Goal: Task Accomplishment & Management: Manage account settings

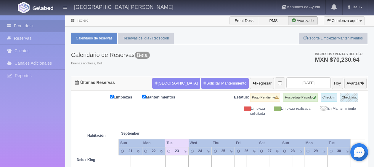
scroll to position [89, 0]
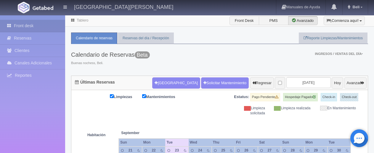
click at [150, 55] on span "Beta" at bounding box center [142, 55] width 15 height 7
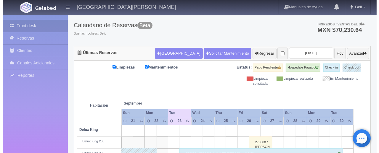
scroll to position [30, 0]
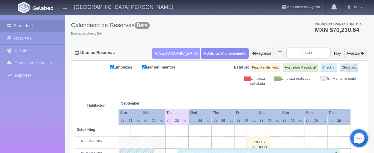
click at [166, 54] on button "Nueva Reserva" at bounding box center [176, 53] width 48 height 11
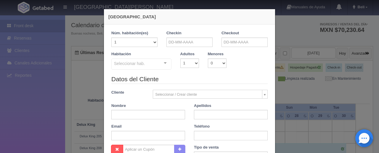
checkbox input "false"
click at [176, 46] on input "text" at bounding box center [189, 42] width 46 height 9
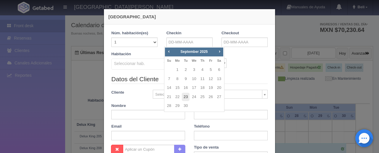
click at [185, 98] on link "23" at bounding box center [186, 97] width 8 height 9
type input "[DATE]"
checkbox input "false"
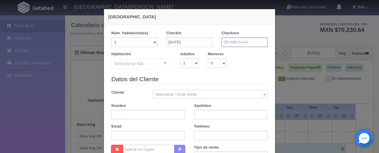
click at [233, 38] on input "text" at bounding box center [244, 42] width 46 height 9
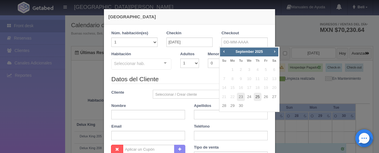
click at [257, 97] on link "25" at bounding box center [258, 97] width 8 height 9
type input "[DATE]"
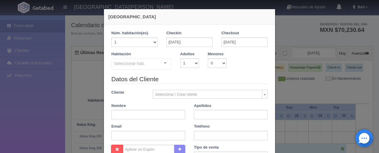
checkbox input "false"
click at [182, 65] on select "1 2 3 4 5 6 7 8 9 10" at bounding box center [189, 63] width 19 height 9
click at [156, 65] on div "Seleccionar hab." at bounding box center [141, 64] width 60 height 11
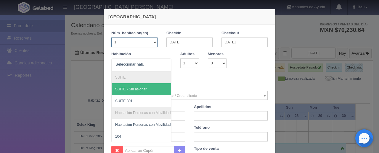
click at [145, 40] on select "1 2 3 4 5 6 7 8 9 10 11 12 13 14 15 16 17 18 19 20" at bounding box center [134, 42] width 46 height 9
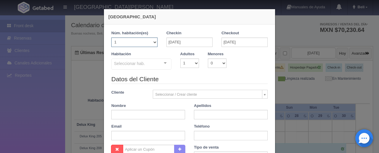
select select "2"
click at [111, 38] on select "1 2 3 4 5 6 7 8 9 10 11 12 13 14 15 16 17 18 19 20" at bounding box center [134, 42] width 46 height 9
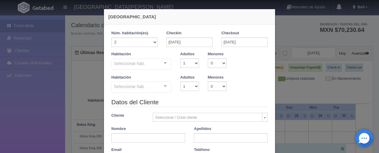
click at [160, 64] on div "Seleccionar hab. SUITE SUITE - Sin asignar SUITE 301 Habitación Personas con Mo…" at bounding box center [141, 65] width 60 height 12
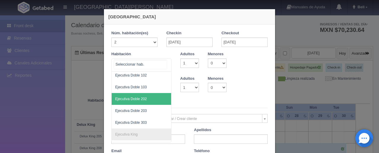
scroll to position [116, 0]
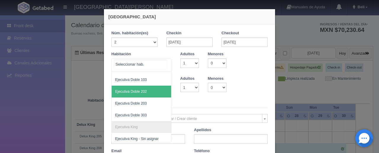
click at [149, 91] on span "Ejecutiva Doble 202" at bounding box center [161, 92] width 99 height 12
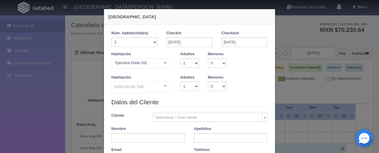
checkbox input "false"
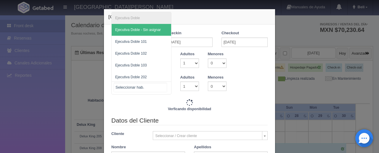
click at [160, 88] on div "Ejecutiva Doble Ejecutiva Doble - Sin asignar Ejecutiva Doble 101 Ejecutiva Dob…" at bounding box center [141, 88] width 60 height 13
type input "5196.00"
checkbox input "false"
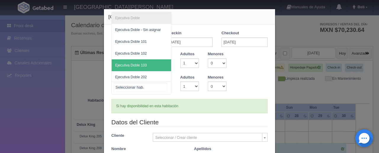
scroll to position [25, 0]
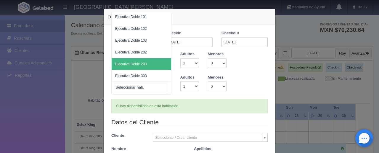
click at [146, 61] on span "Ejecutiva Doble 203" at bounding box center [141, 64] width 59 height 12
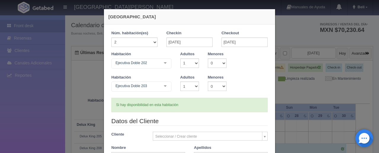
scroll to position [59, 0]
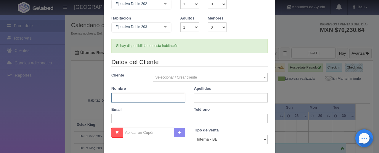
click at [157, 99] on input "text" at bounding box center [148, 97] width 74 height 9
type input "Erika"
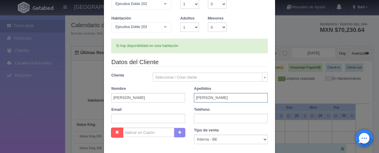
type input "[PERSON_NAME]"
click at [139, 120] on input "text" at bounding box center [148, 118] width 74 height 9
click at [240, 118] on input "text" at bounding box center [231, 118] width 74 height 9
type input "8682132703"
click at [217, 138] on select "Correo Electronico Interna - BE Llamada OTA Externa Otro WALK IN" at bounding box center [231, 139] width 74 height 9
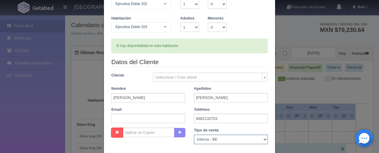
select select "walkin"
click at [194, 135] on select "Correo Electronico Interna - BE Llamada OTA Externa Otro WALK IN" at bounding box center [231, 139] width 74 height 9
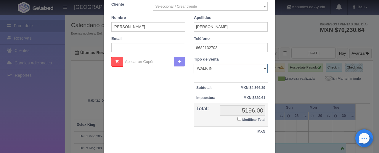
scroll to position [160, 0]
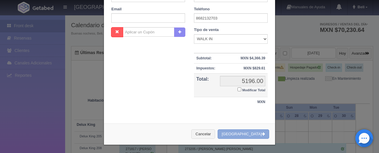
click at [246, 136] on button "Crear Reserva" at bounding box center [244, 135] width 52 height 10
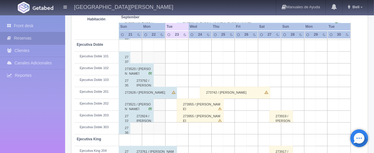
scroll to position [192, 0]
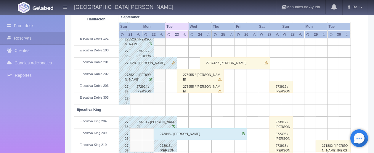
click at [193, 76] on div "273955 / Erika Arreola" at bounding box center [200, 75] width 47 height 12
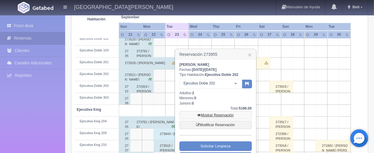
click at [215, 116] on link "Mostrar Reservación" at bounding box center [215, 115] width 72 height 8
click at [215, 115] on link "Mostrar Reservación" at bounding box center [215, 115] width 72 height 8
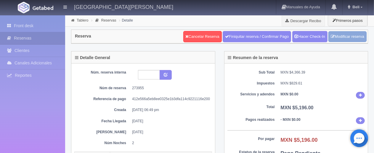
click at [345, 36] on link "Modificar reserva" at bounding box center [347, 36] width 38 height 11
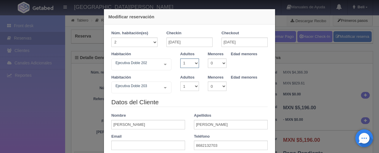
click at [188, 63] on select "1 2 3 4 5 6 7 8 9 10" at bounding box center [189, 63] width 19 height 9
select select "3"
click at [180, 59] on select "1 2 3 4 5 6 7 8 9 10" at bounding box center [189, 63] width 19 height 9
checkbox input "false"
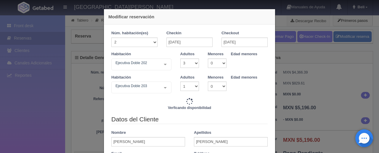
click at [187, 92] on div "Habitación Ejecutiva Doble 203 Ejecutiva Doble Ejecutiva Doble - Sin asignar Ej…" at bounding box center [189, 86] width 165 height 23
type input "6116.00"
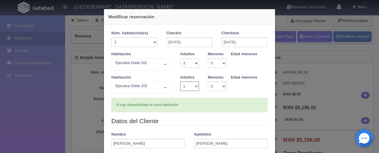
click at [186, 87] on select "1 2 3 4 5 6 7 8 9 10" at bounding box center [189, 86] width 19 height 9
select select "3"
click at [180, 82] on select "1 2 3 4 5 6 7 8 9 10" at bounding box center [189, 86] width 19 height 9
checkbox input "false"
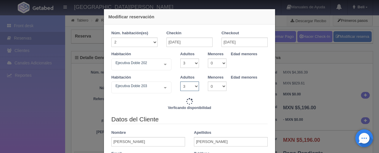
type input "7036.00"
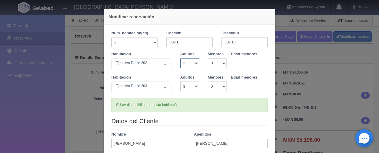
click at [189, 64] on select "1 2 3 4 5 6 7 8 9 10" at bounding box center [189, 63] width 19 height 9
click at [324, 83] on div "Modificar reservación Núm. habitación(es) 1 2 3 4 5 6 7 8 9 10 11 12 13 14 15 1…" at bounding box center [189, 76] width 379 height 153
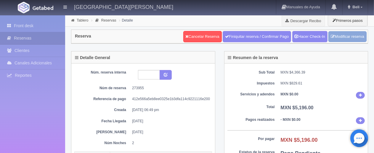
click at [346, 32] on link "Modificar reserva" at bounding box center [347, 36] width 38 height 11
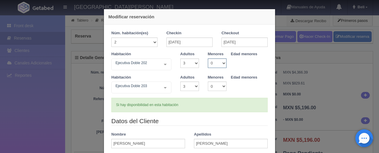
click at [214, 65] on select "0 1 2 3 4 5 6 7 8 9 10" at bounding box center [217, 63] width 19 height 9
select select "1"
click at [208, 59] on select "0 1 2 3 4 5 6 7 8 9 10" at bounding box center [217, 63] width 19 height 9
select select "1"
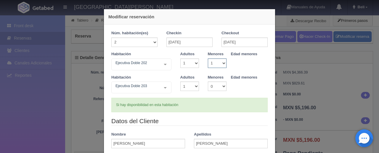
select select "8"
checkbox input "false"
type input "5196.00"
click at [237, 64] on select "0 1 2 3 4 5 6 7 8 9 10 11 12 13 14 15 16 17 18" at bounding box center [237, 63] width 12 height 9
select select "6"
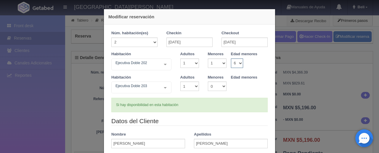
click at [231, 59] on select "0 1 2 3 4 5 6 7 8 9 10 11 12 13 14 15 16 17 18" at bounding box center [237, 63] width 12 height 9
checkbox input "false"
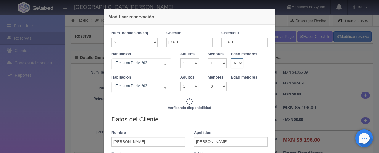
type input "5196.00"
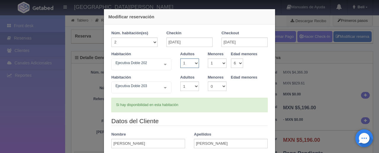
click at [194, 65] on select "1 2 3 4 5 6 7 8 9 10" at bounding box center [189, 63] width 19 height 9
select select "3"
click at [180, 59] on select "1 2 3 4 5 6 7 8 9 10" at bounding box center [189, 63] width 19 height 9
checkbox input "false"
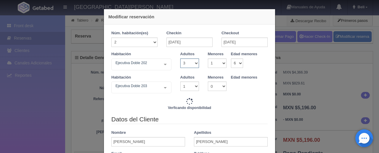
type input "6116.00"
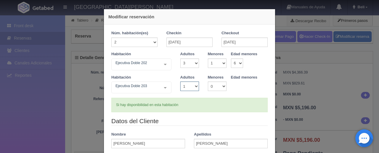
click at [188, 87] on select "1 2 3 4 5 6 7 8 9 10" at bounding box center [189, 86] width 19 height 9
select select "3"
click at [180, 82] on select "1 2 3 4 5 6 7 8 9 10" at bounding box center [189, 86] width 19 height 9
checkbox input "false"
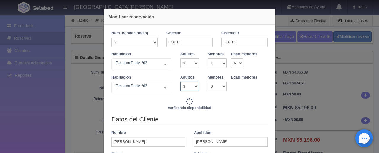
type input "7036.00"
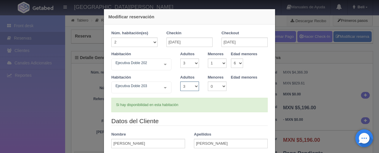
scroll to position [89, 0]
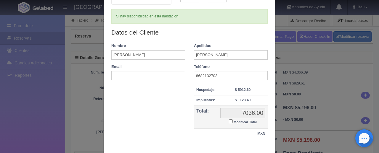
click at [229, 122] on input "Modificar Total" at bounding box center [231, 122] width 4 height 4
checkbox input "true"
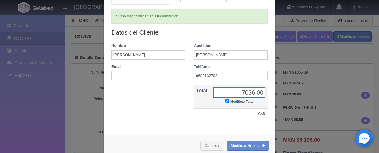
click at [247, 93] on input "7036.00" at bounding box center [239, 93] width 52 height 10
type input "0"
click at [243, 92] on input "text" at bounding box center [239, 93] width 52 height 10
type input "6796.00"
click at [242, 147] on button "Modificar Reserva" at bounding box center [247, 146] width 43 height 10
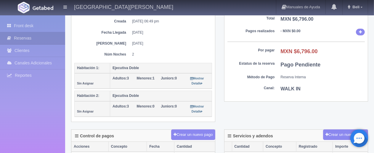
scroll to position [30, 0]
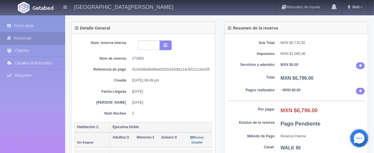
click at [231, 58] on div "Sub Total MXN $5,710.92 Impuestos MXN $1,085.08 Servicios y adendos MXN $0.00 T…" at bounding box center [296, 97] width 144 height 127
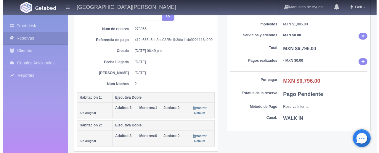
scroll to position [0, 0]
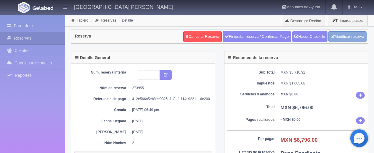
click at [342, 39] on link "Modificar reserva" at bounding box center [347, 36] width 38 height 11
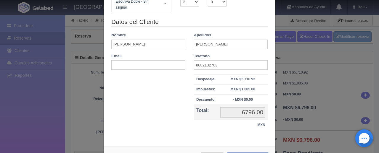
scroll to position [30, 0]
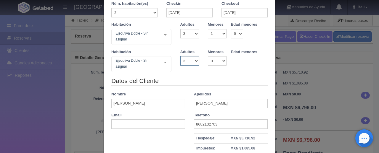
click at [191, 60] on select "1 2 3 4 5 6 7 8 9 10" at bounding box center [189, 60] width 19 height 9
select select "2"
click at [180, 56] on select "1 2 3 4 5 6 7 8 9 10" at bounding box center [189, 60] width 19 height 9
click at [190, 62] on select "1 2 3 4 5 6 7 8 9 10" at bounding box center [189, 60] width 19 height 9
checkbox input "false"
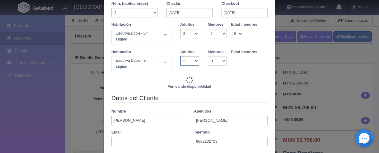
type input "6616.00"
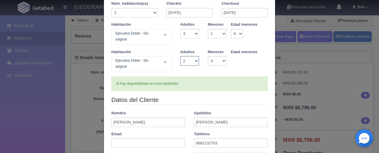
select select "3"
click at [180, 56] on select "1 2 3 4 5 6 7 8 9 10" at bounding box center [189, 60] width 19 height 9
checkbox input "false"
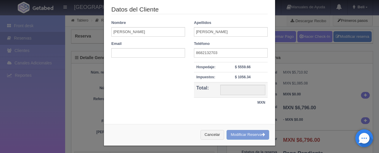
type input "7036.00"
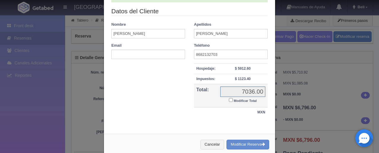
click at [239, 90] on input "7036.00" at bounding box center [242, 92] width 45 height 10
click at [236, 102] on small "Modificar Total" at bounding box center [245, 101] width 23 height 4
click at [233, 102] on input "Modificar Total" at bounding box center [231, 100] width 4 height 4
checkbox input "true"
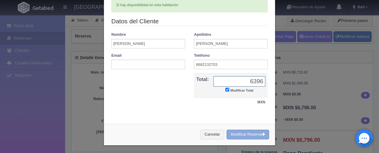
type input "6396"
click at [244, 133] on button "Modificar Reserva" at bounding box center [247, 135] width 43 height 10
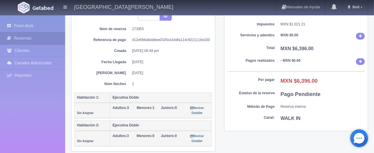
scroll to position [59, 0]
click at [32, 29] on link "Front desk" at bounding box center [32, 26] width 65 height 12
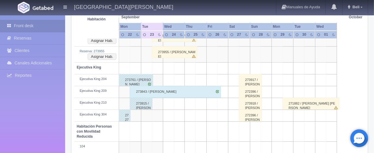
scroll to position [266, 0]
click at [99, 39] on button "Asignar Hab." at bounding box center [102, 41] width 29 height 7
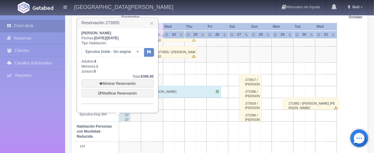
click at [135, 52] on div at bounding box center [138, 52] width 12 height 9
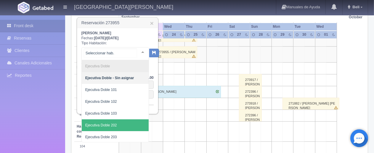
click at [120, 126] on span "Ejecutiva Doble 202" at bounding box center [115, 126] width 67 height 12
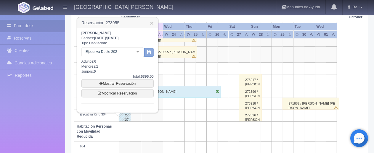
click at [151, 52] on button "button" at bounding box center [149, 52] width 10 height 9
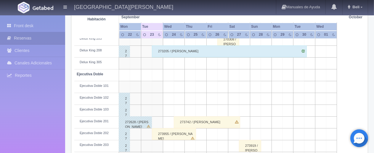
scroll to position [192, 0]
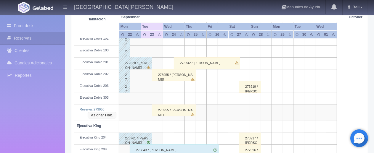
click at [110, 114] on button "Asignar Hab." at bounding box center [102, 115] width 29 height 7
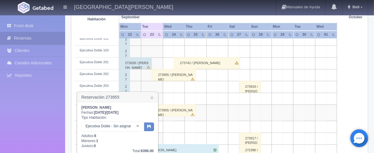
click at [139, 125] on div at bounding box center [138, 126] width 12 height 9
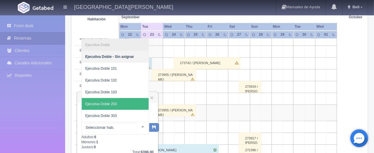
click at [118, 107] on span "Ejecutiva Doble 203" at bounding box center [115, 104] width 67 height 12
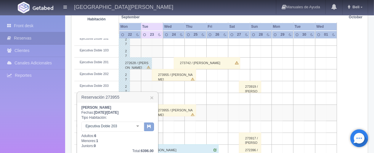
click at [147, 126] on icon "button" at bounding box center [149, 127] width 4 height 4
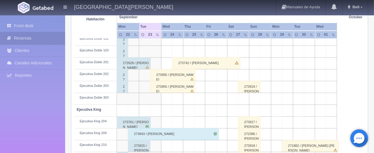
scroll to position [192, 0]
click at [181, 76] on div "273955 / [PERSON_NAME]" at bounding box center [173, 75] width 46 height 12
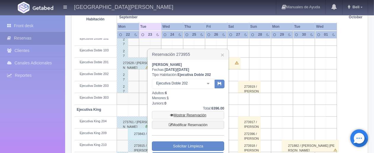
click at [193, 115] on link "Mostrar Reservación" at bounding box center [188, 115] width 72 height 8
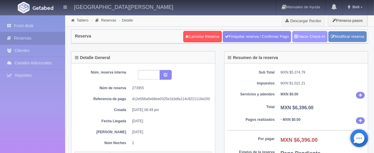
click at [305, 36] on link "Hacer Check-In" at bounding box center [309, 36] width 35 height 11
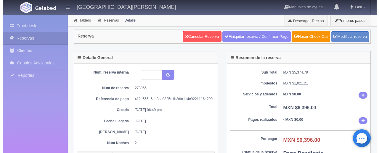
scroll to position [118, 0]
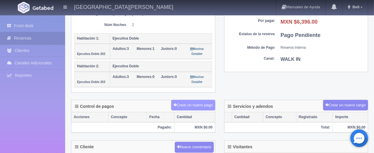
click at [184, 106] on button "Crear un nuevo pago" at bounding box center [193, 105] width 44 height 11
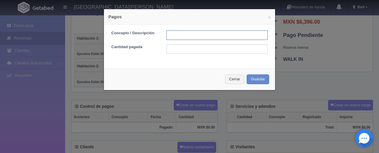
click at [173, 36] on input "text" at bounding box center [216, 34] width 101 height 9
click at [175, 34] on input "text" at bounding box center [216, 34] width 101 height 9
type input "d"
click at [173, 36] on input "DEsscuento" at bounding box center [216, 34] width 101 height 9
click at [202, 51] on input "text" at bounding box center [216, 48] width 101 height 9
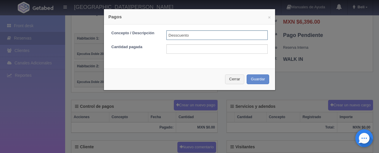
click at [177, 33] on input "Desscuento" at bounding box center [216, 34] width 101 height 9
click at [174, 33] on input "Desscuento" at bounding box center [216, 34] width 101 height 9
type input "Descuento"
click at [234, 47] on input "text" at bounding box center [216, 48] width 101 height 9
type input "200"
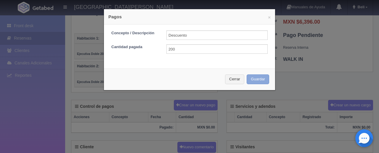
click at [259, 83] on button "Guardar" at bounding box center [258, 80] width 22 height 10
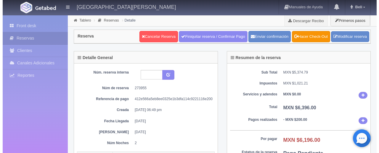
scroll to position [118, 0]
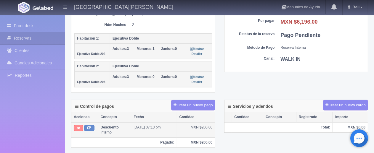
click at [77, 127] on icon at bounding box center [78, 128] width 3 height 4
click at [197, 106] on button "Crear un nuevo pago" at bounding box center [193, 105] width 44 height 11
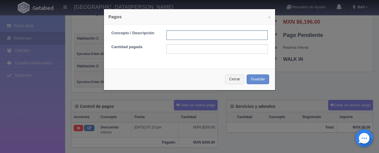
click at [203, 36] on input "text" at bounding box center [216, 34] width 101 height 9
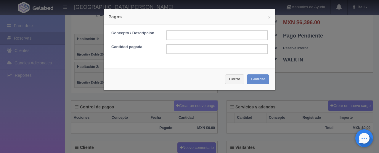
scroll to position [118, 0]
click at [202, 34] on input "text" at bounding box center [216, 34] width 101 height 9
type input "Total Efectivo"
click at [193, 49] on input "text" at bounding box center [216, 48] width 101 height 9
type input "5050"
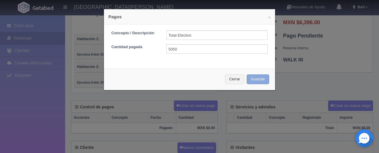
drag, startPoint x: 259, startPoint y: 79, endPoint x: 256, endPoint y: 78, distance: 3.7
click at [257, 79] on button "Guardar" at bounding box center [258, 80] width 22 height 10
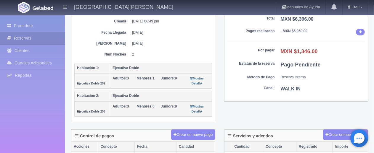
scroll to position [148, 0]
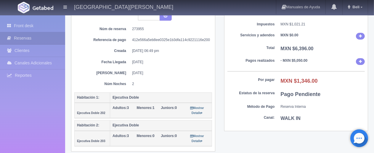
click at [184, 71] on dd "[DATE]" at bounding box center [169, 73] width 75 height 5
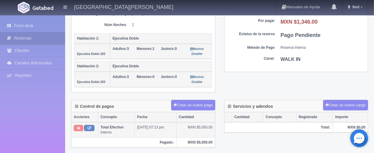
click at [79, 128] on button at bounding box center [78, 128] width 9 height 7
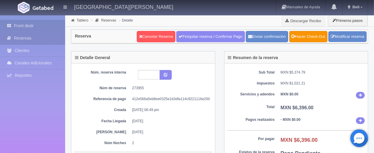
click at [20, 27] on link "Front desk" at bounding box center [32, 26] width 65 height 12
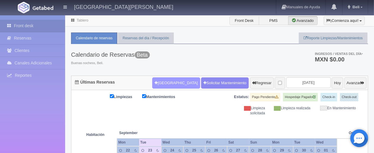
click at [157, 82] on button "[GEOGRAPHIC_DATA]" at bounding box center [176, 83] width 48 height 11
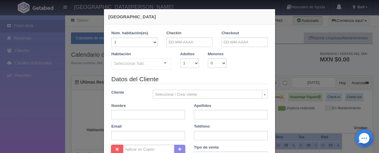
checkbox input "false"
click at [203, 44] on input "text" at bounding box center [189, 42] width 46 height 9
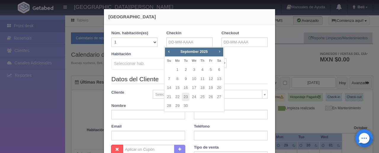
click at [219, 52] on span "Next" at bounding box center [219, 51] width 5 height 5
click at [219, 72] on link "1" at bounding box center [219, 70] width 8 height 9
type input "01-11-2025"
checkbox input "false"
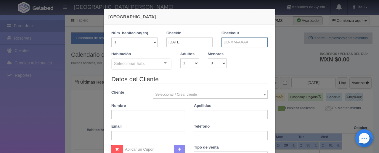
click at [235, 44] on input "text" at bounding box center [244, 42] width 46 height 9
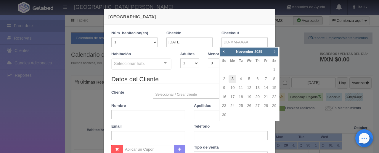
click at [232, 80] on link "3" at bounding box center [233, 79] width 8 height 9
type input "03-11-2025"
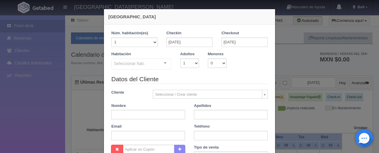
checkbox input "false"
click at [183, 65] on select "1 2 3 4 5 6 7 8 9 10" at bounding box center [189, 63] width 19 height 9
click at [166, 59] on div at bounding box center [165, 63] width 12 height 9
click at [186, 64] on select "1 2 3 4 5 6 7 8 9 10" at bounding box center [189, 63] width 19 height 9
click at [162, 67] on div at bounding box center [165, 63] width 12 height 9
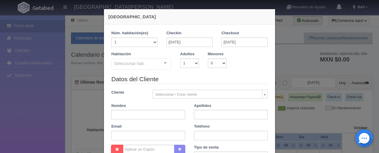
click at [162, 67] on div at bounding box center [165, 63] width 12 height 9
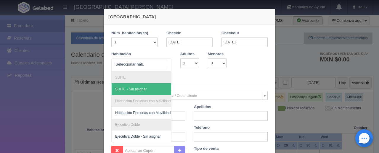
click at [162, 67] on div at bounding box center [165, 63] width 12 height 9
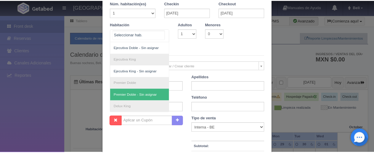
scroll to position [76, 0]
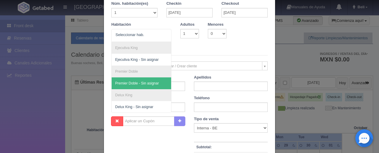
click at [279, 36] on div "Nueva Reserva 1 Núm. habitación(es) 1 2 3 4 5 6 7 8 9 10 11 12 13 14 15 16 17 1…" at bounding box center [189, 76] width 379 height 153
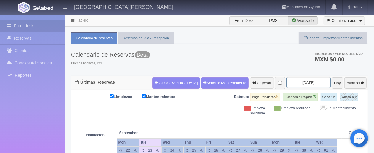
click at [304, 87] on input "[DATE]" at bounding box center [308, 82] width 44 height 11
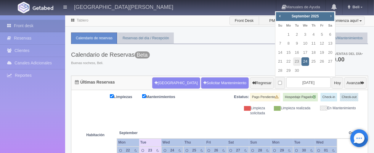
click at [329, 16] on span "Next" at bounding box center [330, 16] width 5 height 5
click at [328, 17] on span "Next" at bounding box center [330, 16] width 5 height 5
click at [331, 35] on link "1" at bounding box center [330, 34] width 8 height 9
type input "2025-11-01"
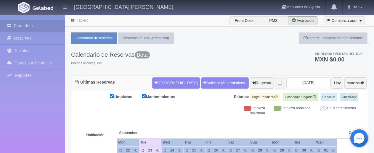
scroll to position [59, 0]
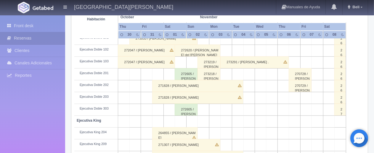
scroll to position [122, 0]
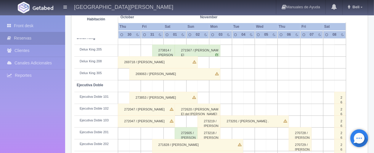
click at [202, 64] on td at bounding box center [204, 63] width 12 height 12
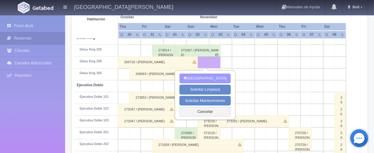
click at [203, 76] on button "[GEOGRAPHIC_DATA]" at bounding box center [204, 79] width 51 height 10
type input "02-11-2025"
type input "03-11-2025"
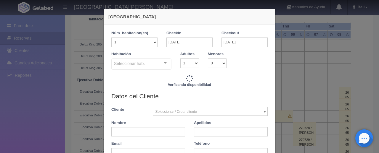
checkbox input "false"
type input "1299.00"
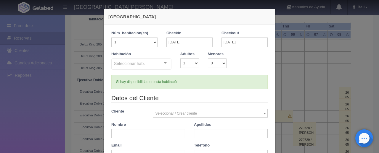
checkbox input "false"
click at [229, 41] on input "03-11-2025" at bounding box center [244, 42] width 46 height 9
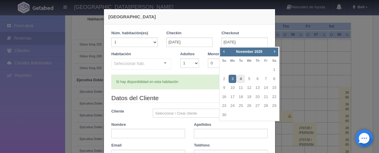
click at [242, 78] on link "4" at bounding box center [241, 79] width 8 height 9
type input "04-11-2025"
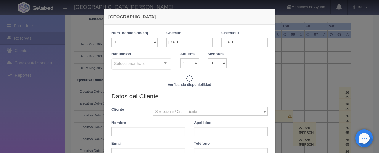
checkbox input "false"
type input "2598.00"
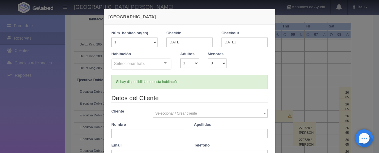
checkbox input "false"
click at [71, 25] on div "Nueva Reserva 1 Núm. habitación(es) 1 2 3 4 5 6 7 8 9 10 11 12 13 14 15 16 17 1…" at bounding box center [189, 76] width 379 height 153
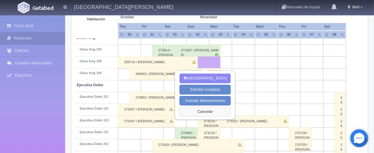
click at [209, 110] on button "Cancelar" at bounding box center [204, 112] width 51 height 10
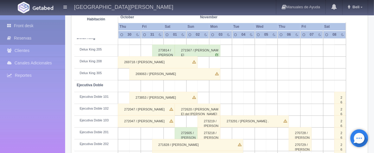
click at [46, 31] on link "Front desk" at bounding box center [32, 26] width 65 height 12
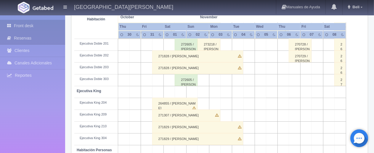
scroll to position [181, 0]
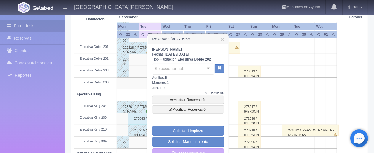
scroll to position [207, 0]
click at [173, 98] on link "Mostrar Reservación" at bounding box center [188, 100] width 72 height 8
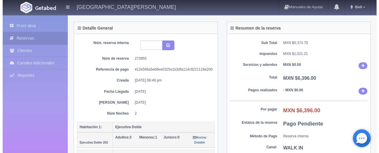
scroll to position [89, 0]
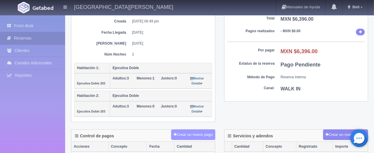
click at [187, 133] on button "Crear un nuevo pago" at bounding box center [193, 135] width 44 height 11
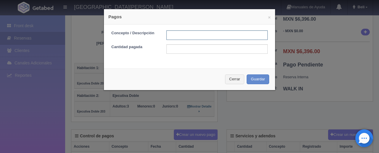
click at [181, 37] on input "text" at bounding box center [216, 34] width 101 height 9
type input "transferencia"
click at [206, 49] on input "text" at bounding box center [216, 48] width 101 height 9
click at [172, 49] on input "13646" at bounding box center [216, 48] width 101 height 9
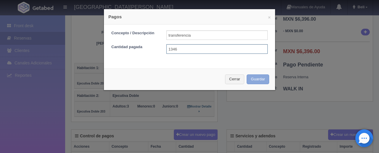
type input "1346"
click at [259, 80] on button "Guardar" at bounding box center [258, 80] width 22 height 10
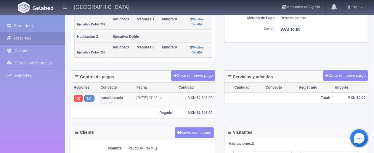
scroll to position [59, 0]
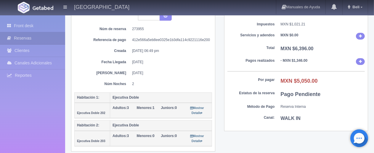
click at [210, 77] on div "Núm. reserva interna Núm de reserva 273955 Referencia de pago 412e566a5eb8ee032…" at bounding box center [143, 49] width 138 height 76
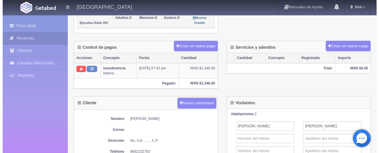
scroll to position [148, 0]
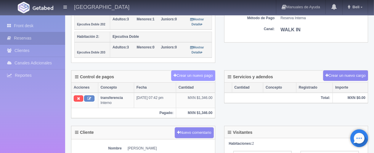
click at [193, 76] on button "Crear un nuevo pago" at bounding box center [193, 75] width 44 height 11
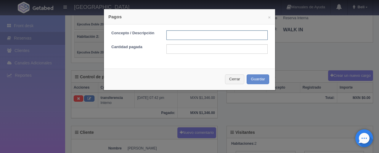
click at [189, 37] on input "text" at bounding box center [216, 34] width 101 height 9
type input "Total Efectivo"
click at [208, 51] on input "text" at bounding box center [216, 48] width 101 height 9
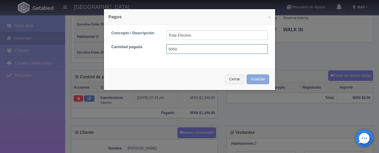
type input "5050"
click at [247, 77] on button "Guardar" at bounding box center [258, 80] width 22 height 10
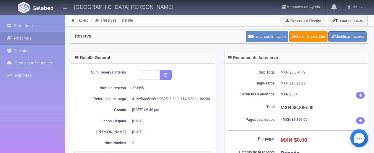
scroll to position [148, 0]
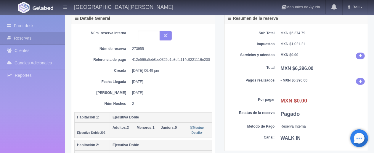
scroll to position [0, 0]
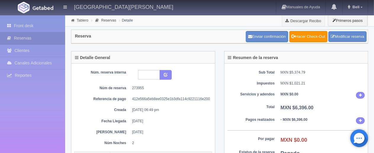
click at [213, 139] on div "Núm. reserva interna Núm de reserva 273955 Referencia de pago 412e566a5eb8ee032…" at bounding box center [143, 137] width 144 height 147
